Goal: Task Accomplishment & Management: Use online tool/utility

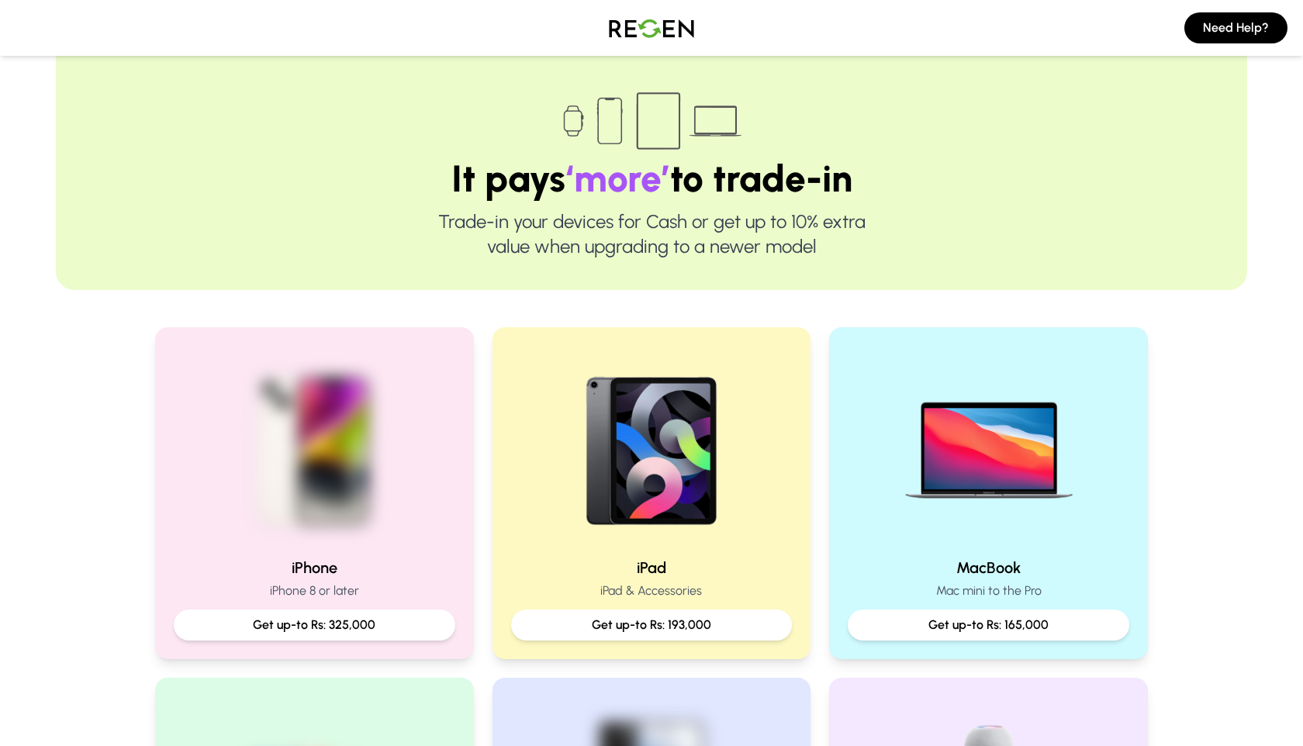
scroll to position [64, 0]
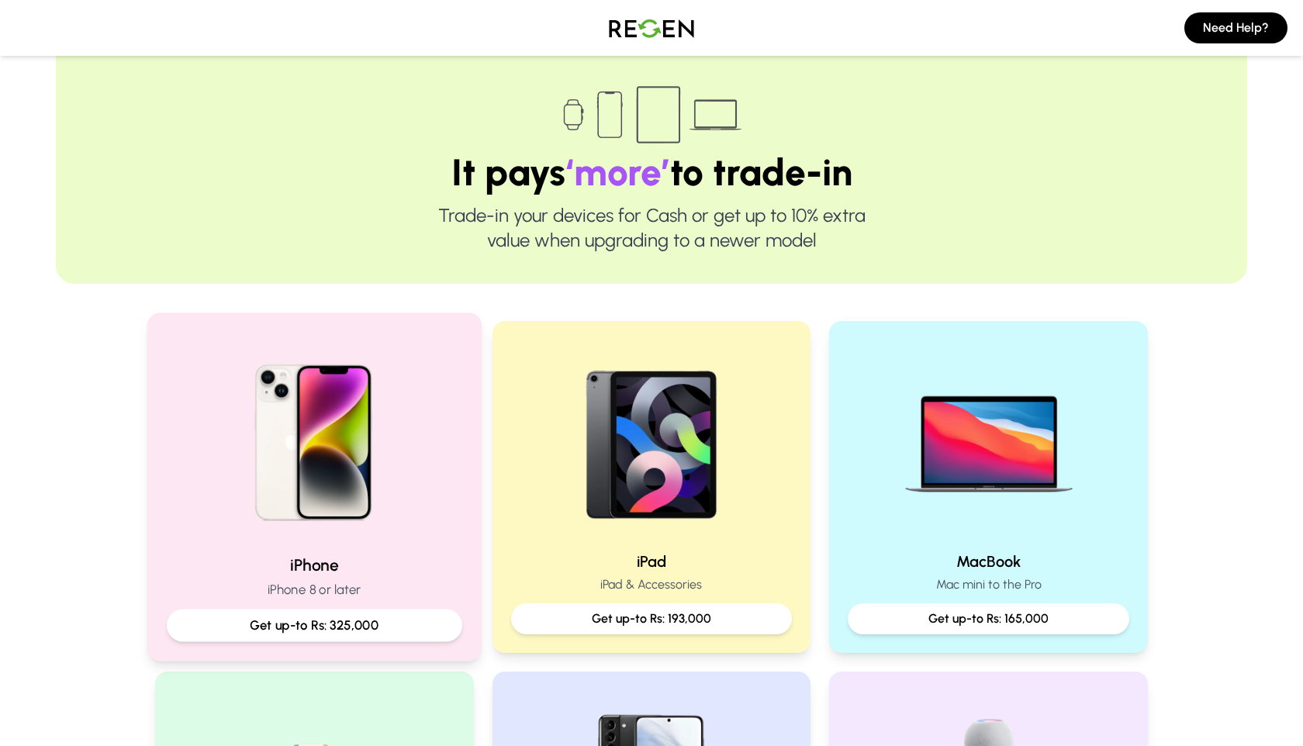
click at [360, 541] on div "iPhone iPhone 8 or later Get up-to Rs: 325,000" at bounding box center [314, 487] width 334 height 348
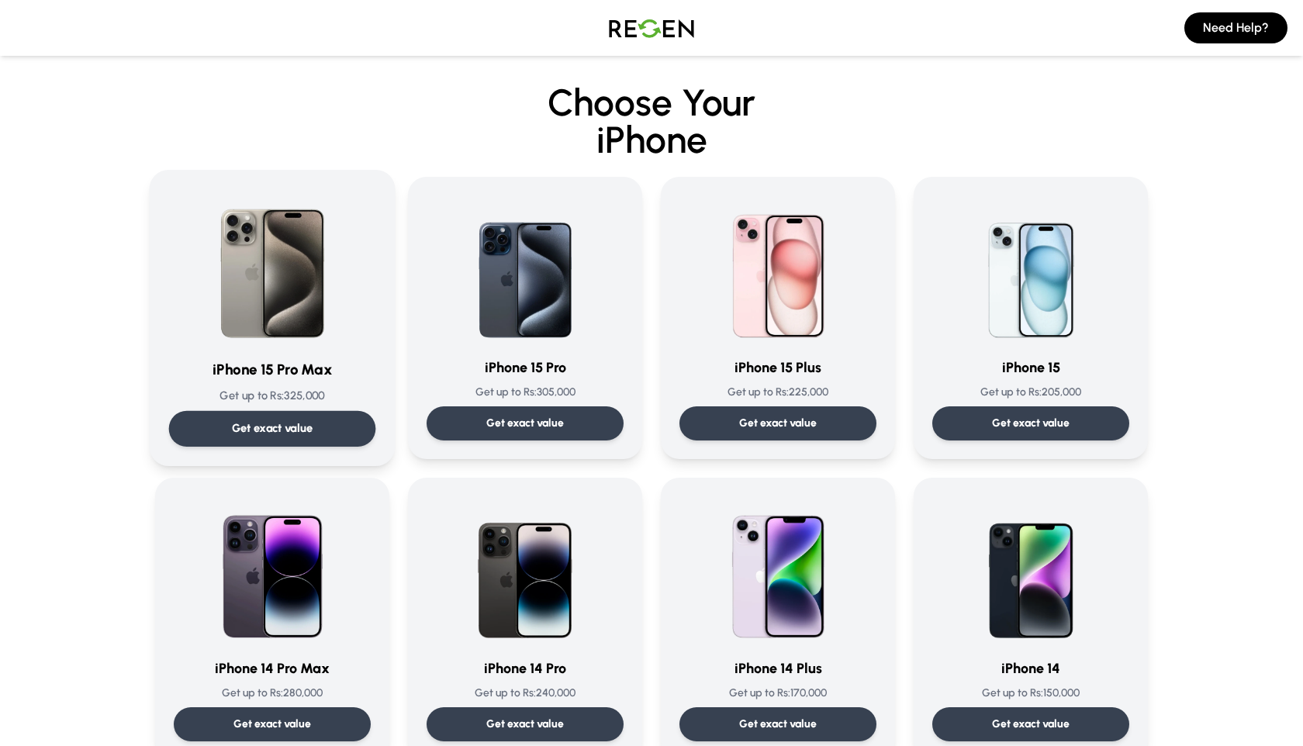
click at [305, 432] on p "Get exact value" at bounding box center [272, 428] width 81 height 16
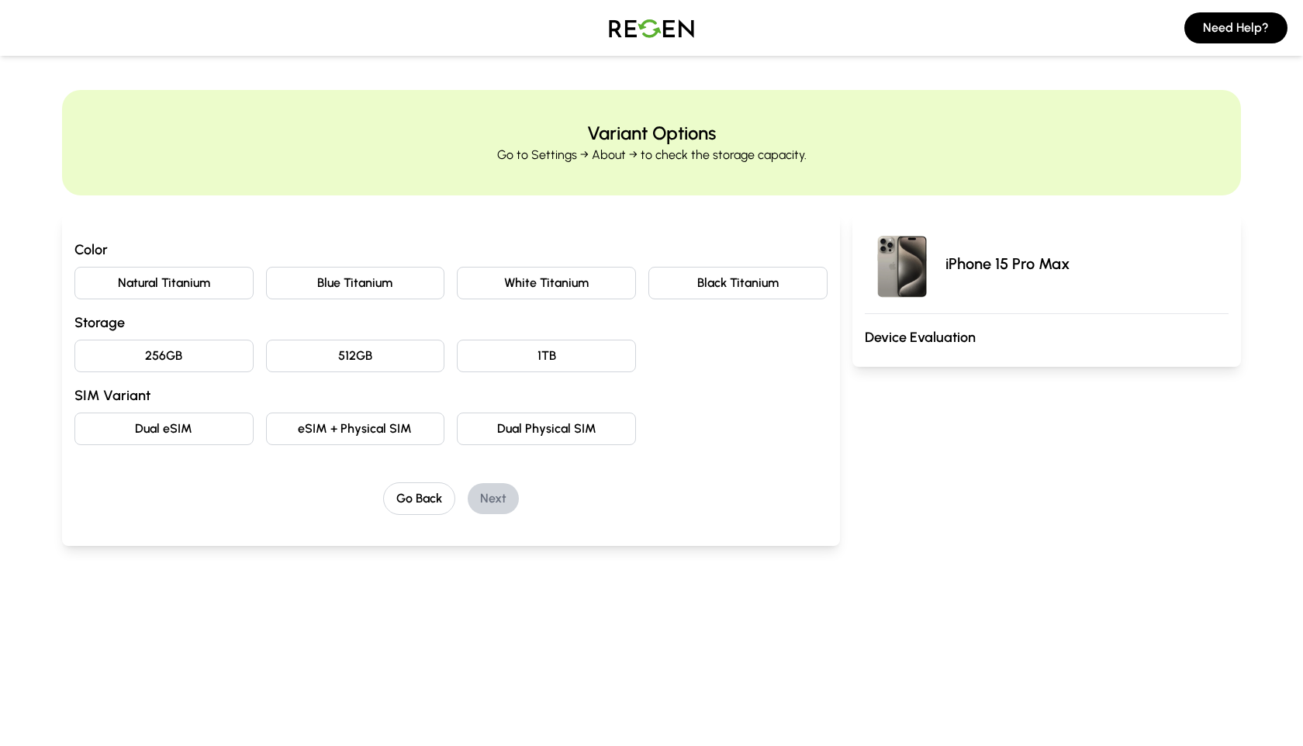
click at [199, 278] on button "Natural Titanium" at bounding box center [163, 283] width 179 height 33
click at [409, 360] on button "512GB" at bounding box center [355, 356] width 179 height 33
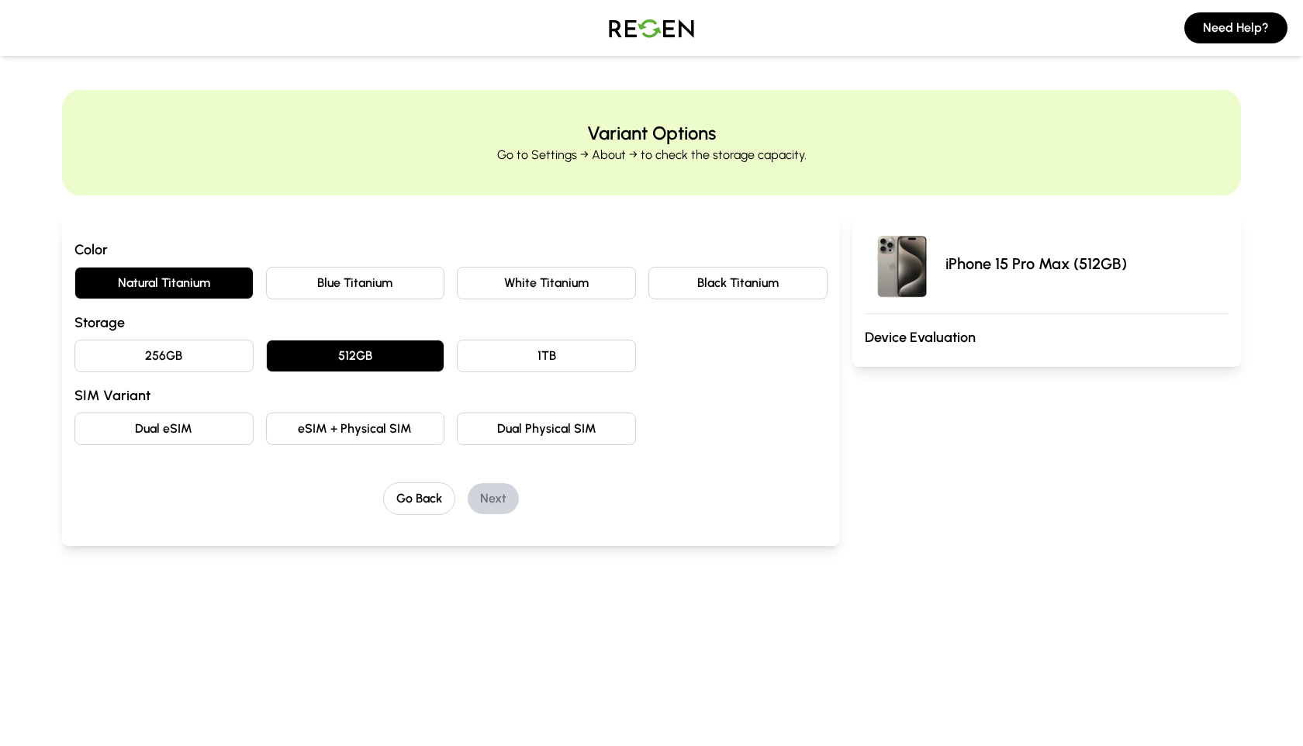
click at [201, 417] on button "Dual eSIM" at bounding box center [163, 429] width 179 height 33
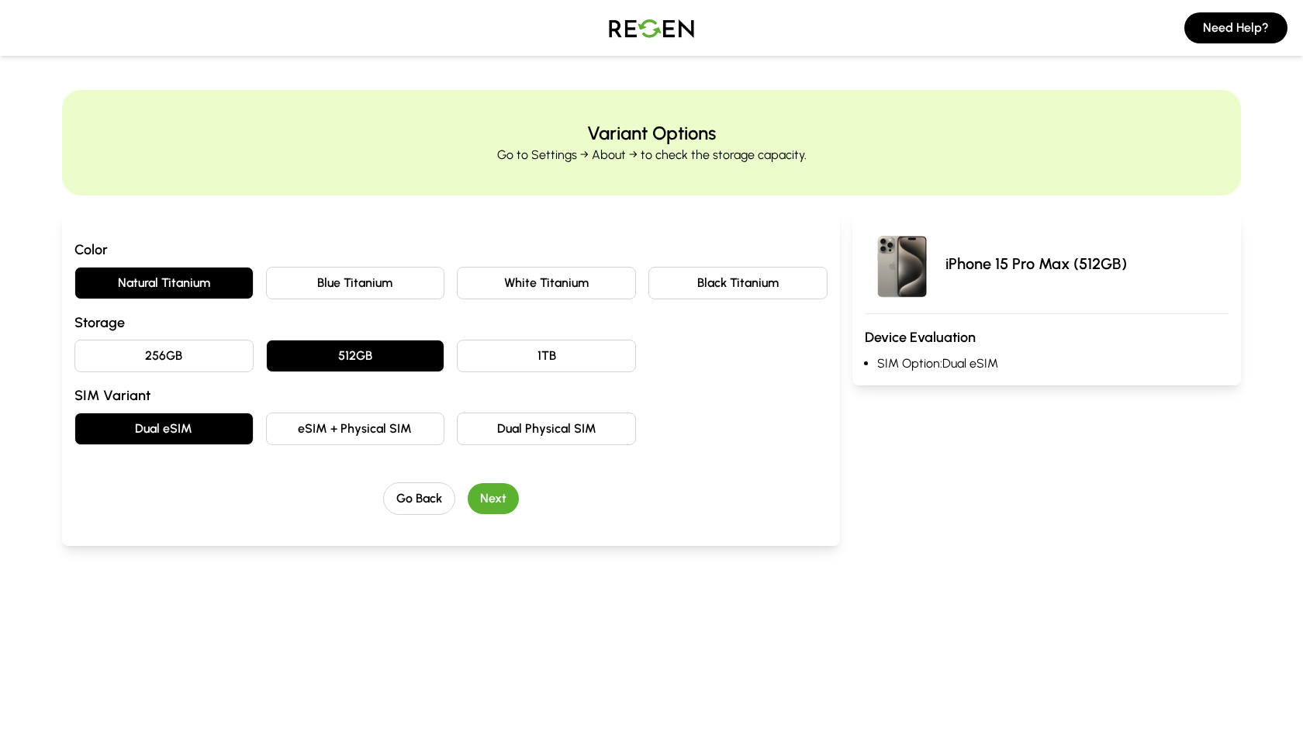
click at [502, 499] on button "Next" at bounding box center [493, 498] width 51 height 31
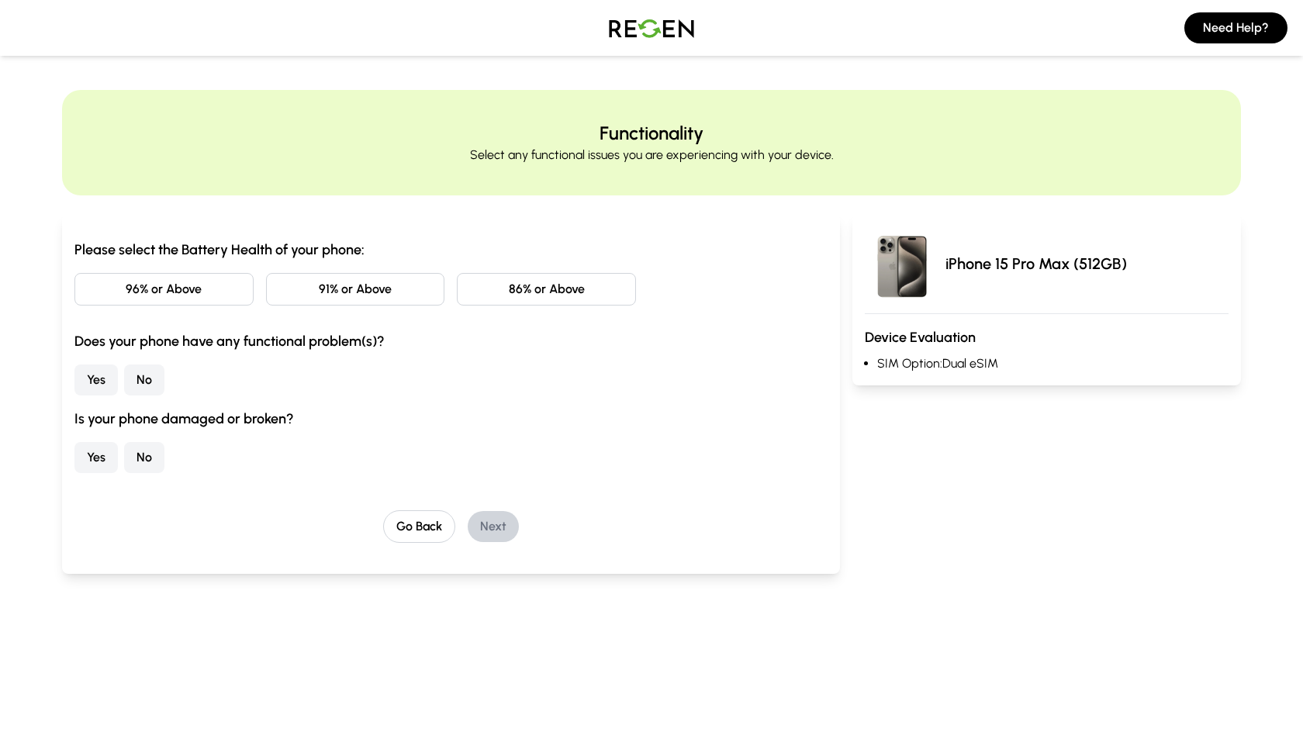
click at [519, 289] on button "86% or Above" at bounding box center [546, 289] width 179 height 33
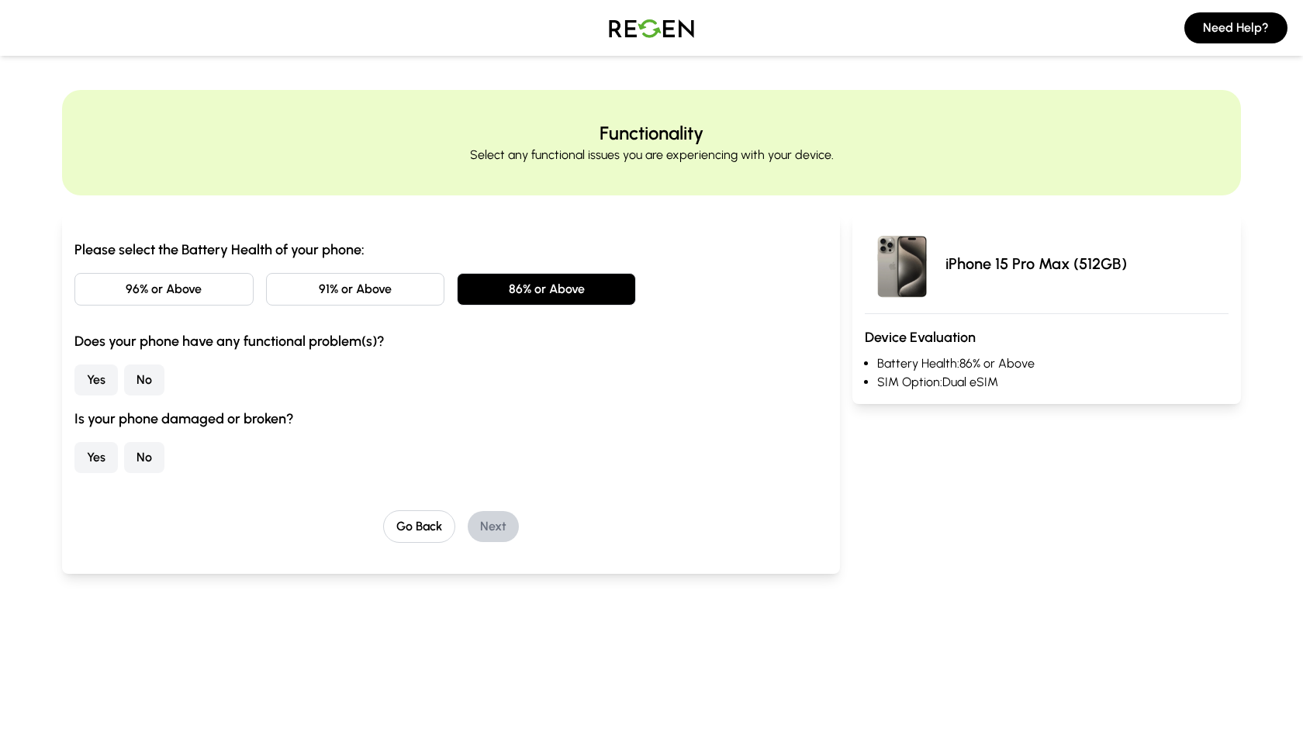
click at [150, 371] on button "No" at bounding box center [144, 379] width 40 height 31
click at [143, 464] on button "No" at bounding box center [144, 457] width 40 height 31
click at [502, 532] on button "Next" at bounding box center [493, 526] width 51 height 31
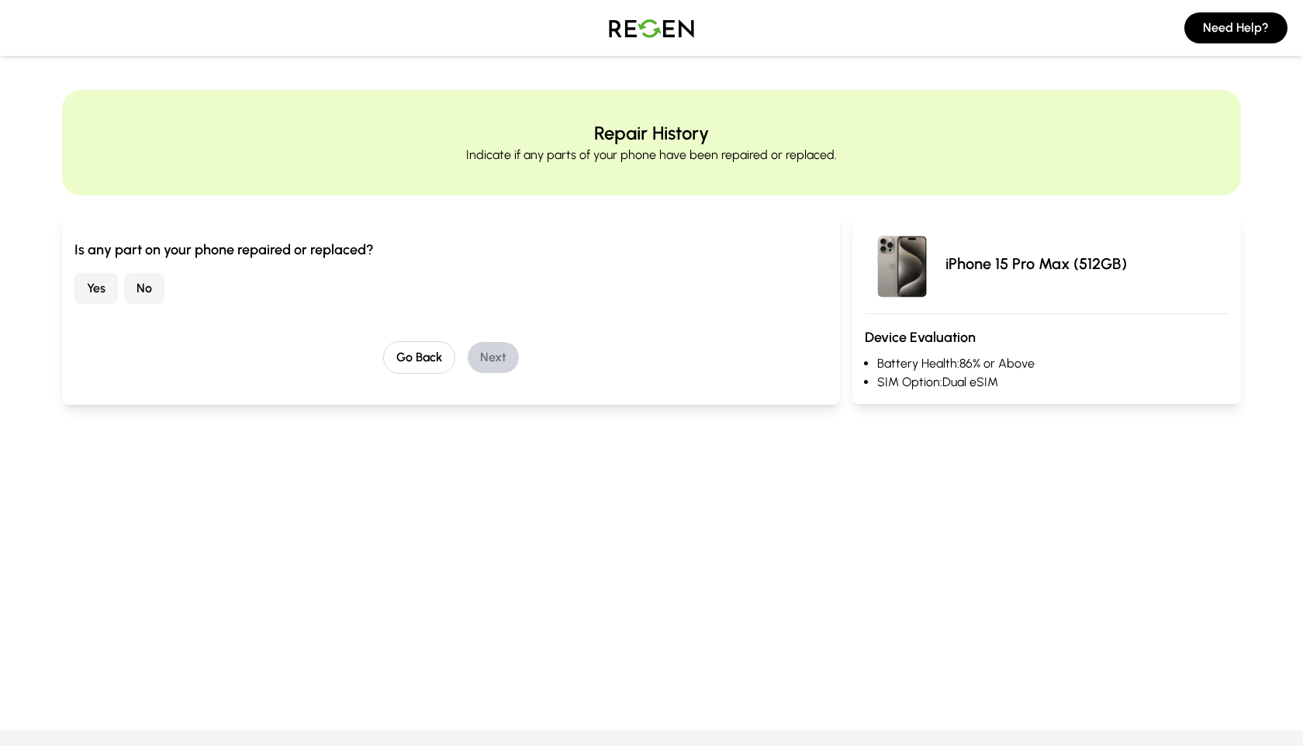
click at [157, 285] on button "No" at bounding box center [144, 288] width 40 height 31
click at [496, 364] on button "Next" at bounding box center [493, 357] width 51 height 31
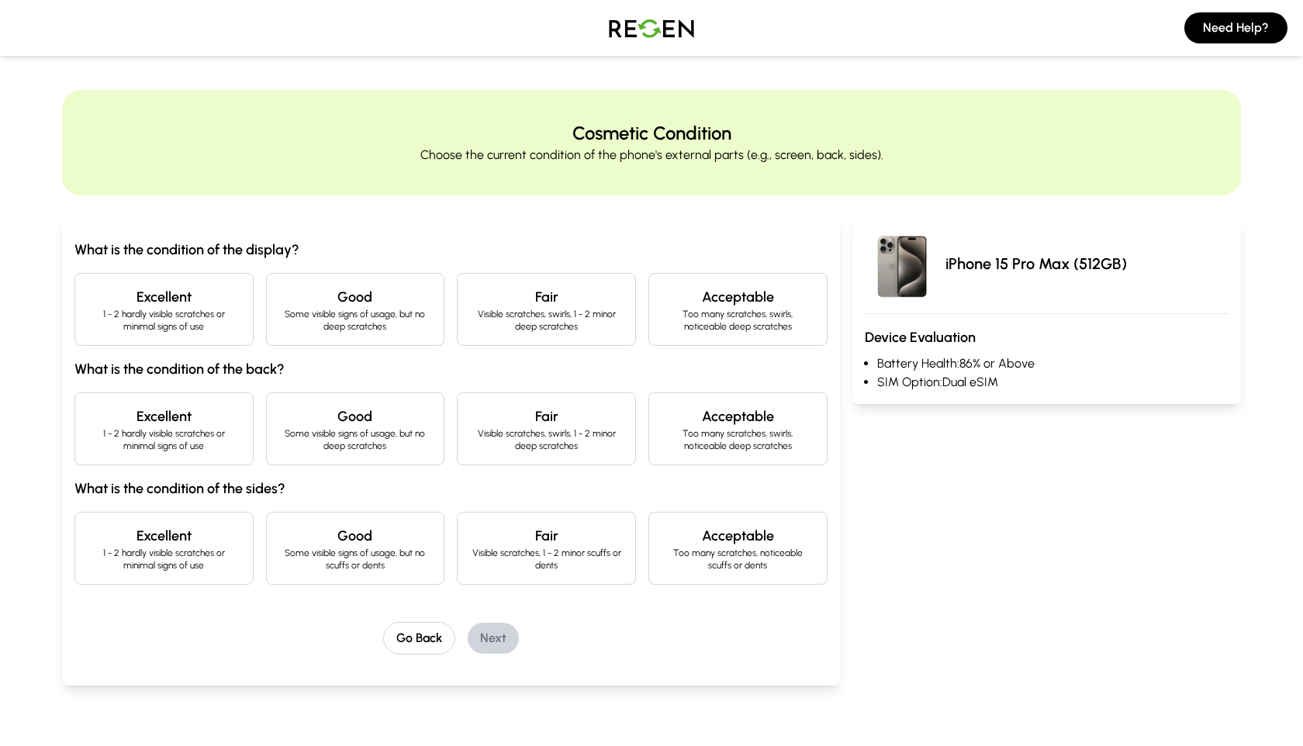
click at [148, 302] on h4 "Excellent" at bounding box center [164, 297] width 153 height 22
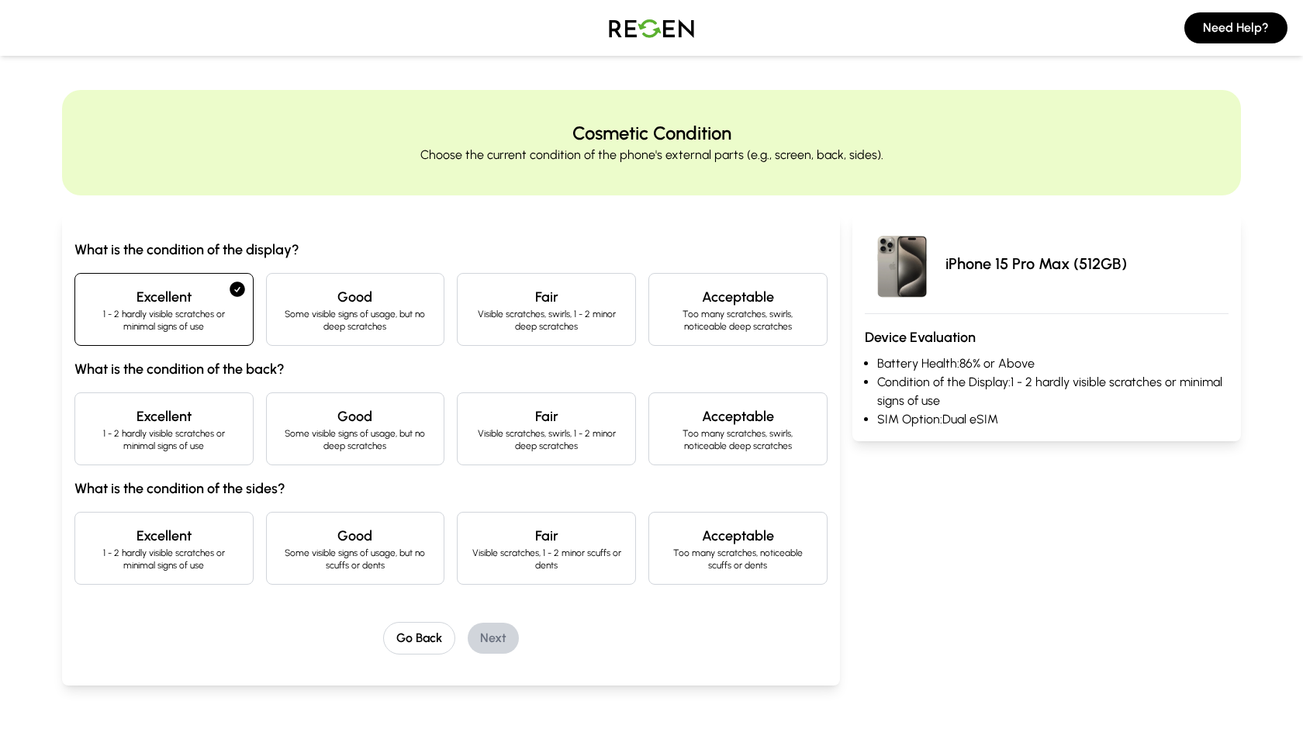
click at [176, 421] on h4 "Excellent" at bounding box center [164, 417] width 153 height 22
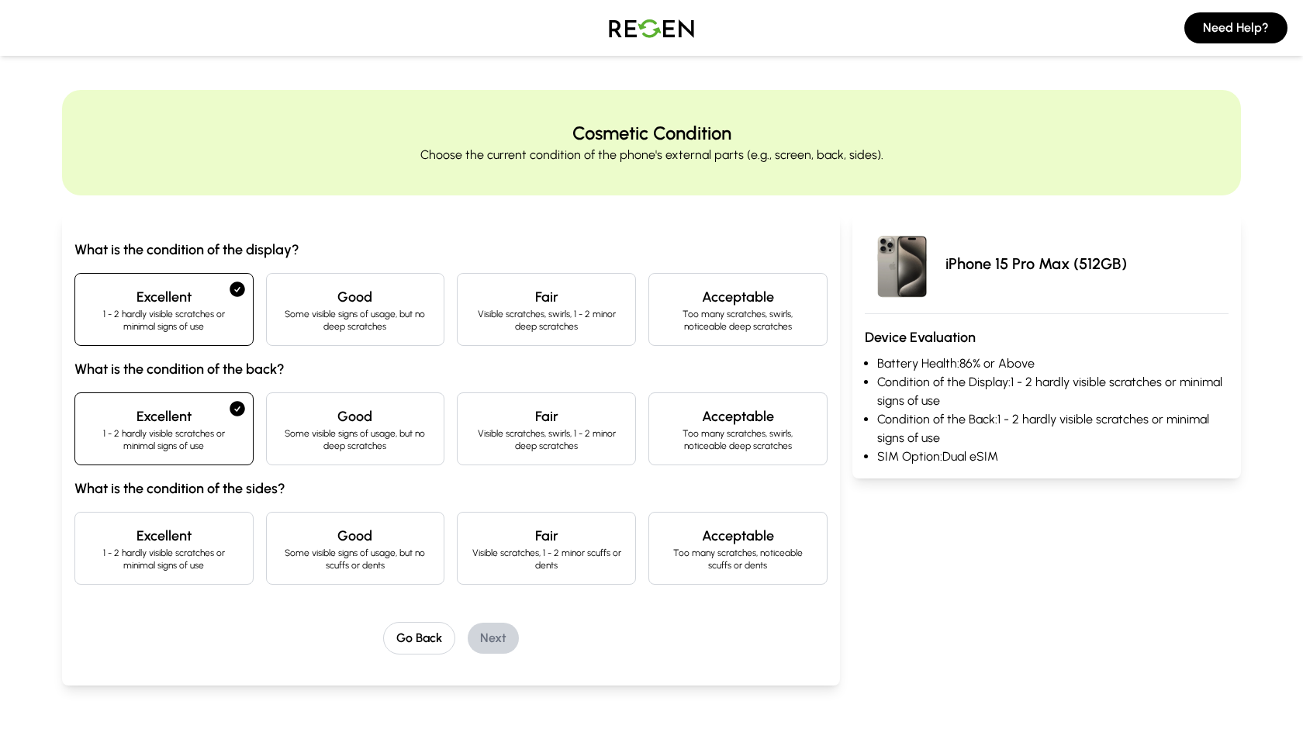
click at [186, 524] on div "Excellent 1 - 2 hardly visible scratches or minimal signs of use" at bounding box center [163, 548] width 179 height 73
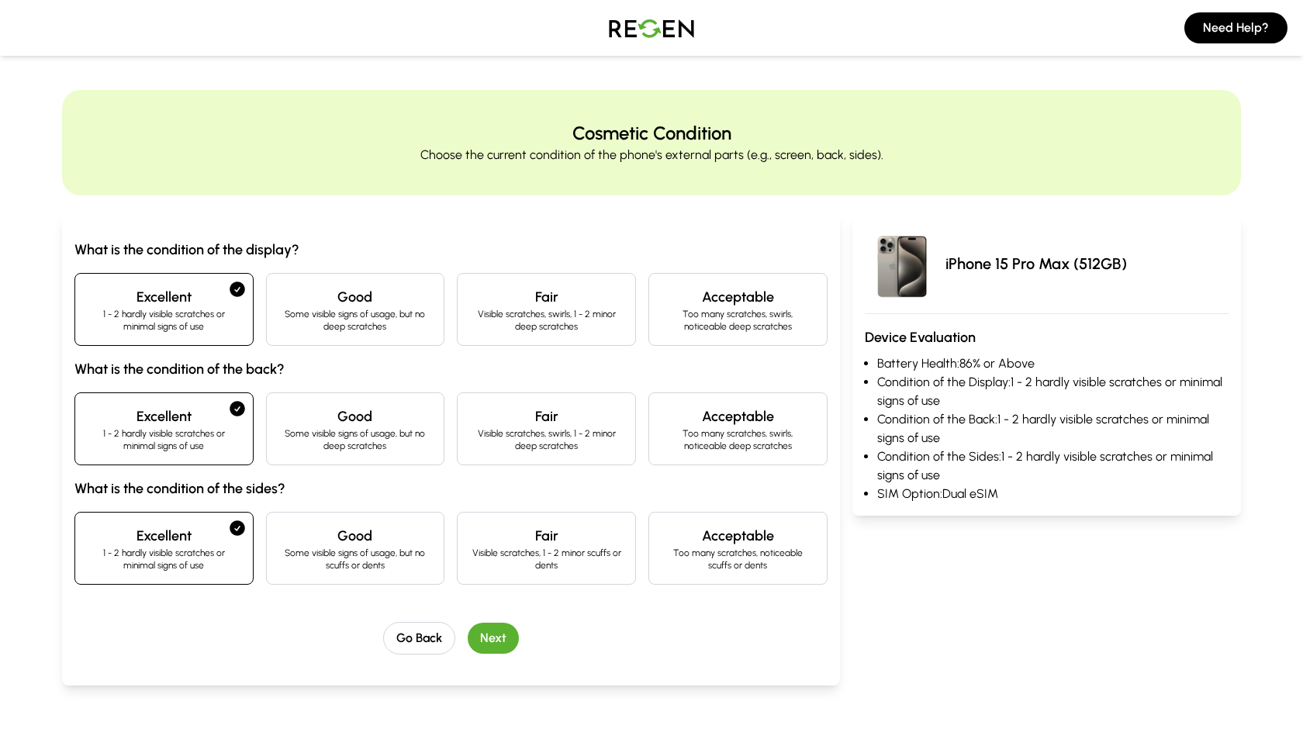
click at [493, 638] on button "Next" at bounding box center [493, 638] width 51 height 31
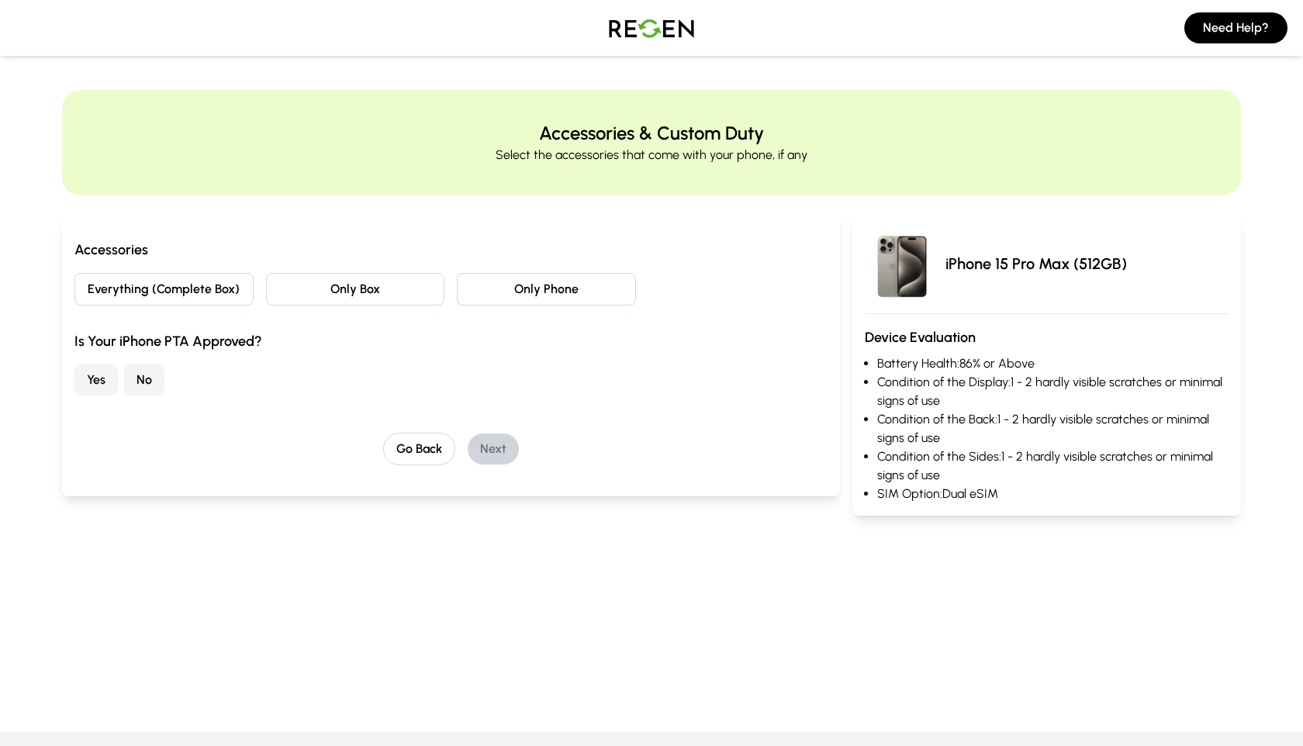
click at [147, 292] on button "Everything (Complete Box)" at bounding box center [163, 289] width 179 height 33
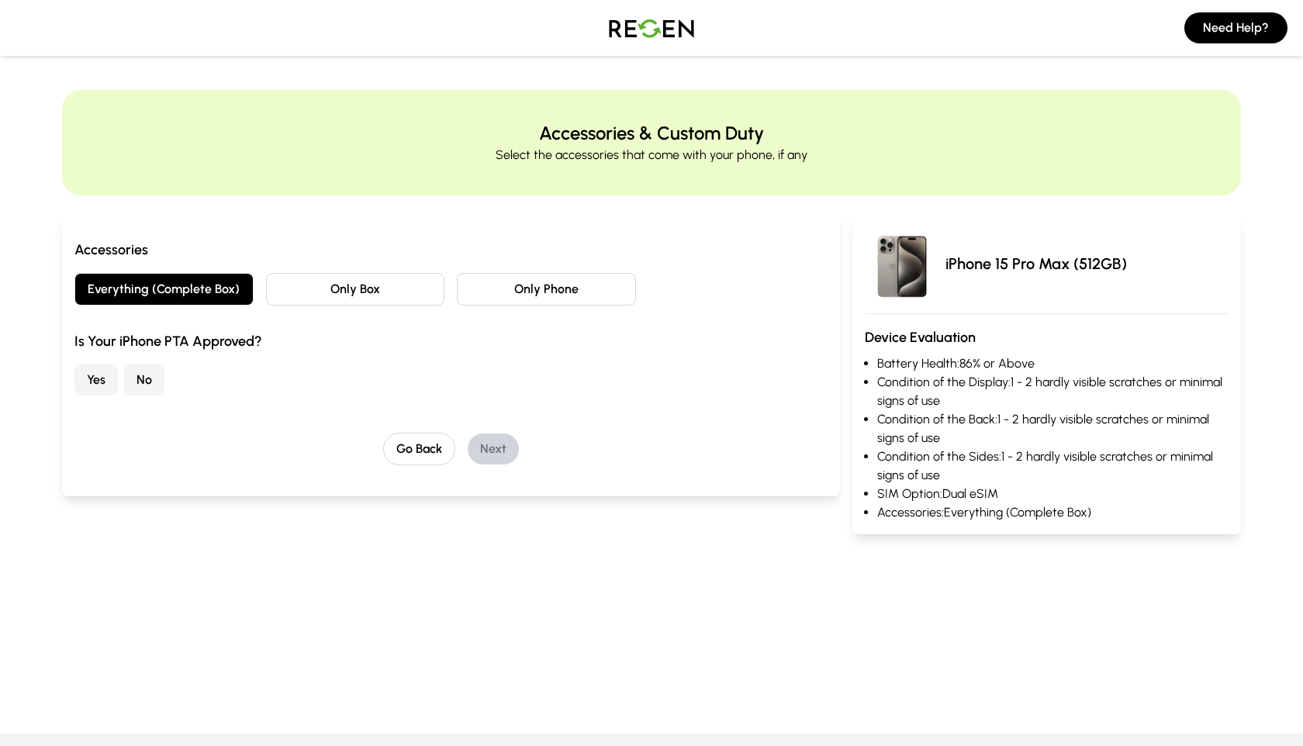
click at [362, 291] on button "Only Box" at bounding box center [355, 289] width 179 height 33
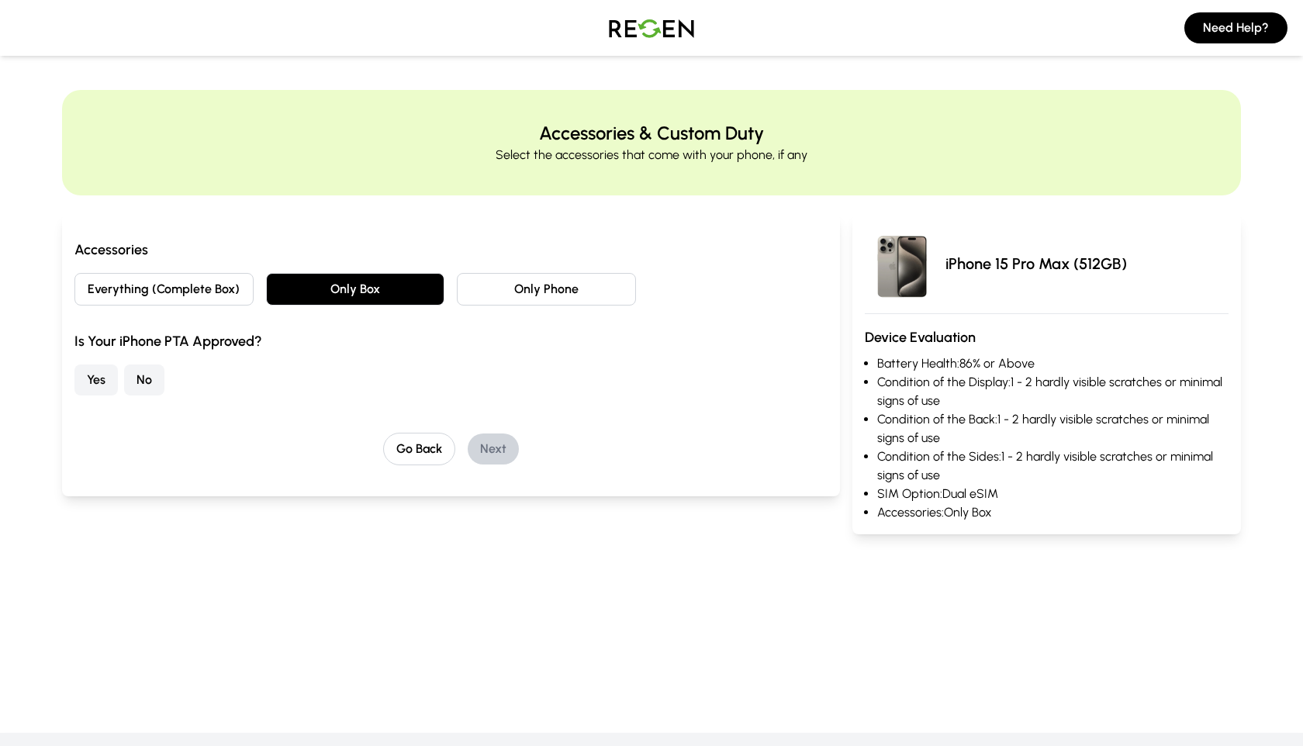
click at [99, 379] on button "Yes" at bounding box center [95, 379] width 43 height 31
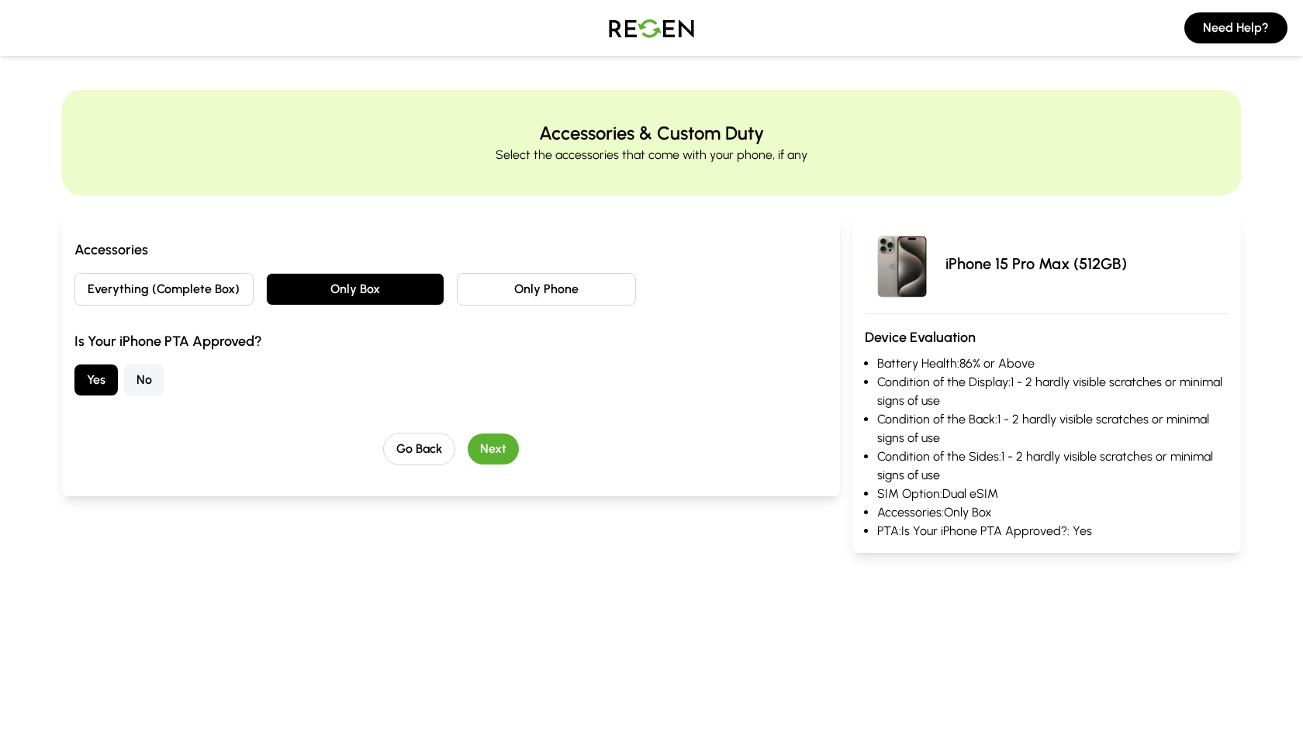
click at [499, 445] on button "Next" at bounding box center [493, 448] width 51 height 31
